Goal: Task Accomplishment & Management: Complete application form

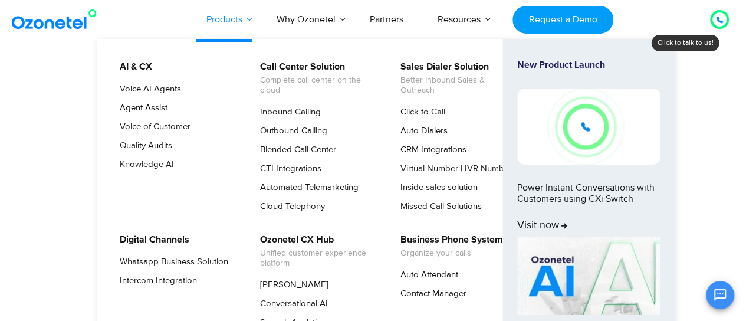
click at [246, 17] on link "Products" at bounding box center [224, 19] width 70 height 39
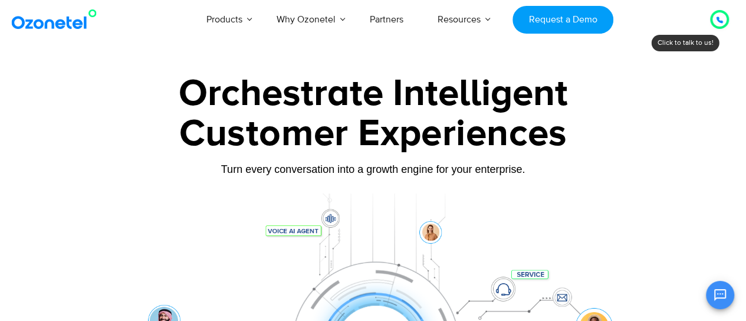
click at [0, 120] on div at bounding box center [373, 263] width 746 height 401
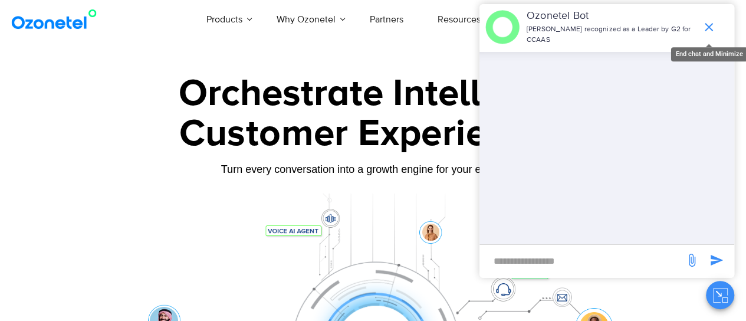
click at [711, 20] on icon "end chat or minimize" at bounding box center [708, 27] width 14 height 14
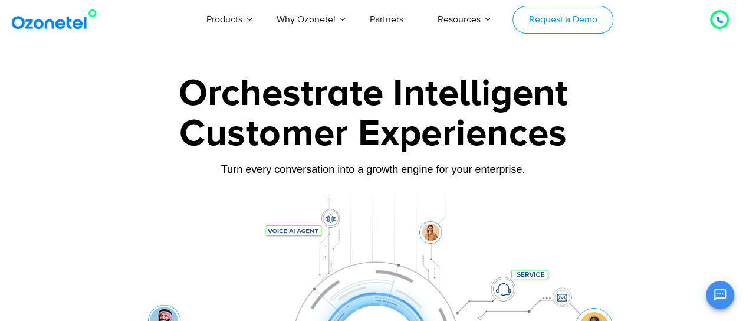
click at [575, 17] on link "Request a Demo" at bounding box center [562, 20] width 101 height 28
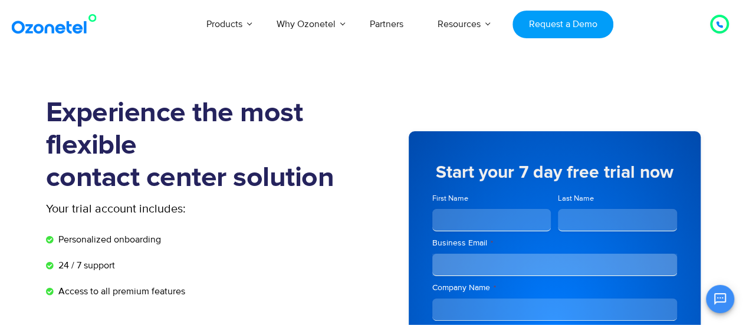
scroll to position [236, 0]
